Goal: Information Seeking & Learning: Learn about a topic

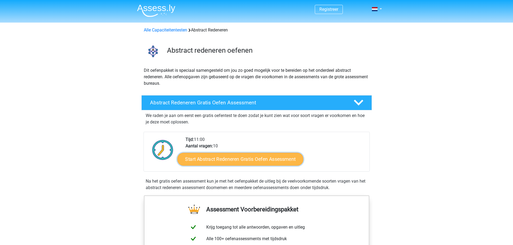
click at [243, 157] on link "Start Abstract Redeneren Gratis Oefen Assessment" at bounding box center [240, 159] width 126 height 13
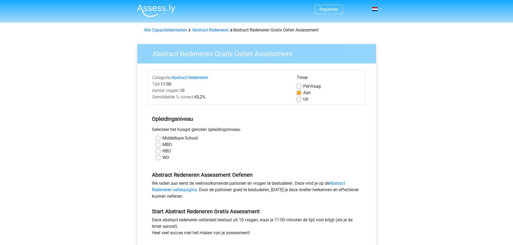
click at [162, 158] on label "WO" at bounding box center [165, 158] width 7 height 6
click at [159, 158] on input "WO" at bounding box center [158, 157] width 4 height 5
radio input "true"
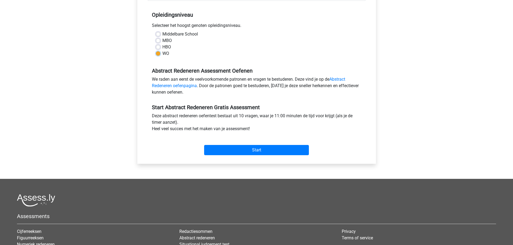
scroll to position [108, 0]
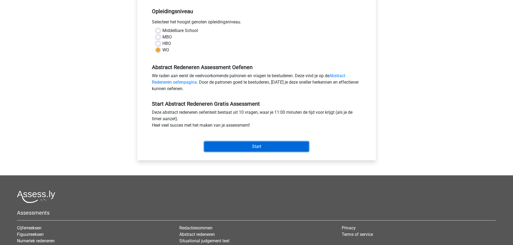
click at [218, 146] on input "Start" at bounding box center [256, 147] width 105 height 10
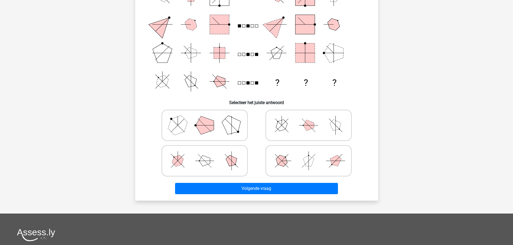
scroll to position [54, 0]
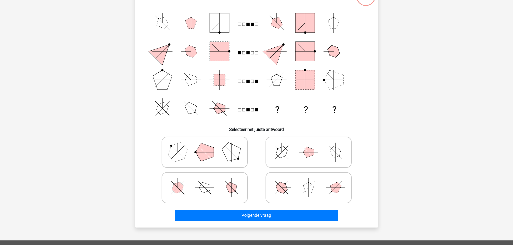
click at [193, 182] on icon at bounding box center [204, 188] width 81 height 27
click at [205, 181] on input "radio" at bounding box center [207, 180] width 4 height 4
radio input "true"
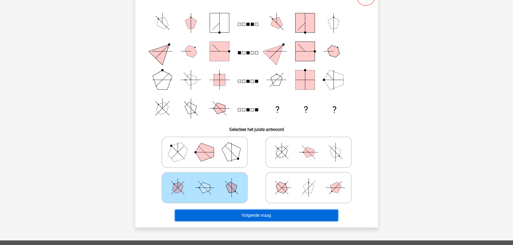
click at [233, 216] on button "Volgende vraag" at bounding box center [256, 215] width 163 height 11
